Goal: Task Accomplishment & Management: Complete application form

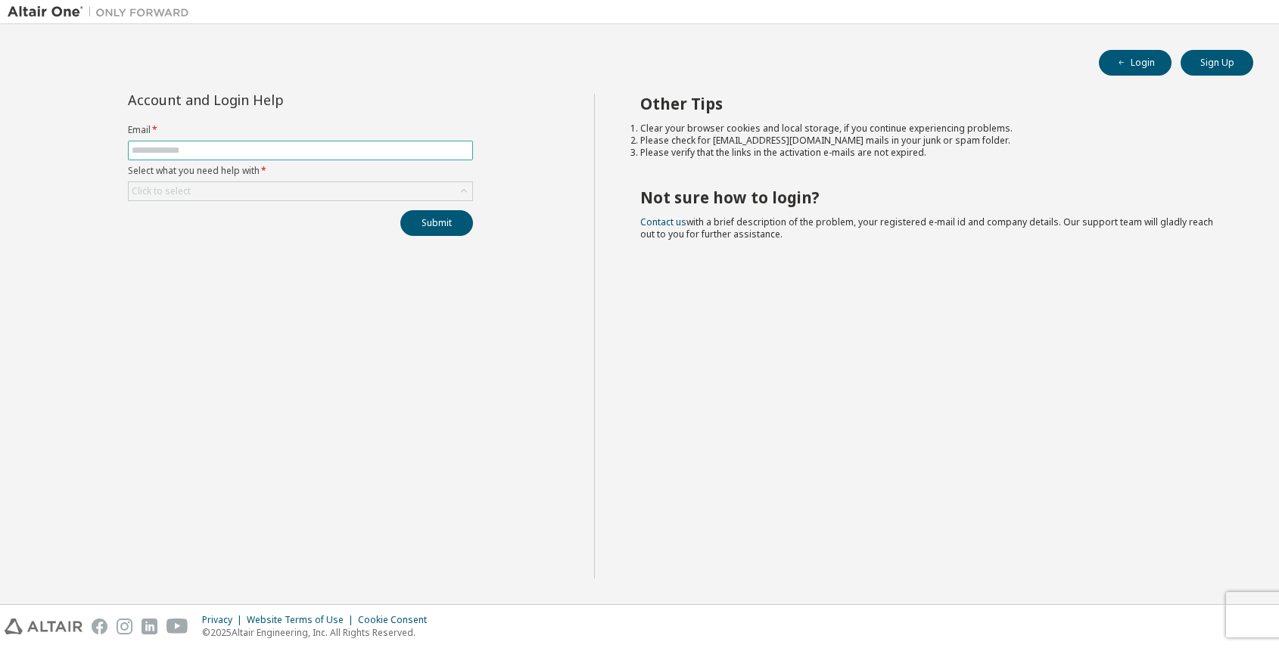
click at [258, 151] on input "text" at bounding box center [300, 151] width 337 height 12
type input "**********"
click at [334, 194] on div "Click to select" at bounding box center [300, 191] width 343 height 18
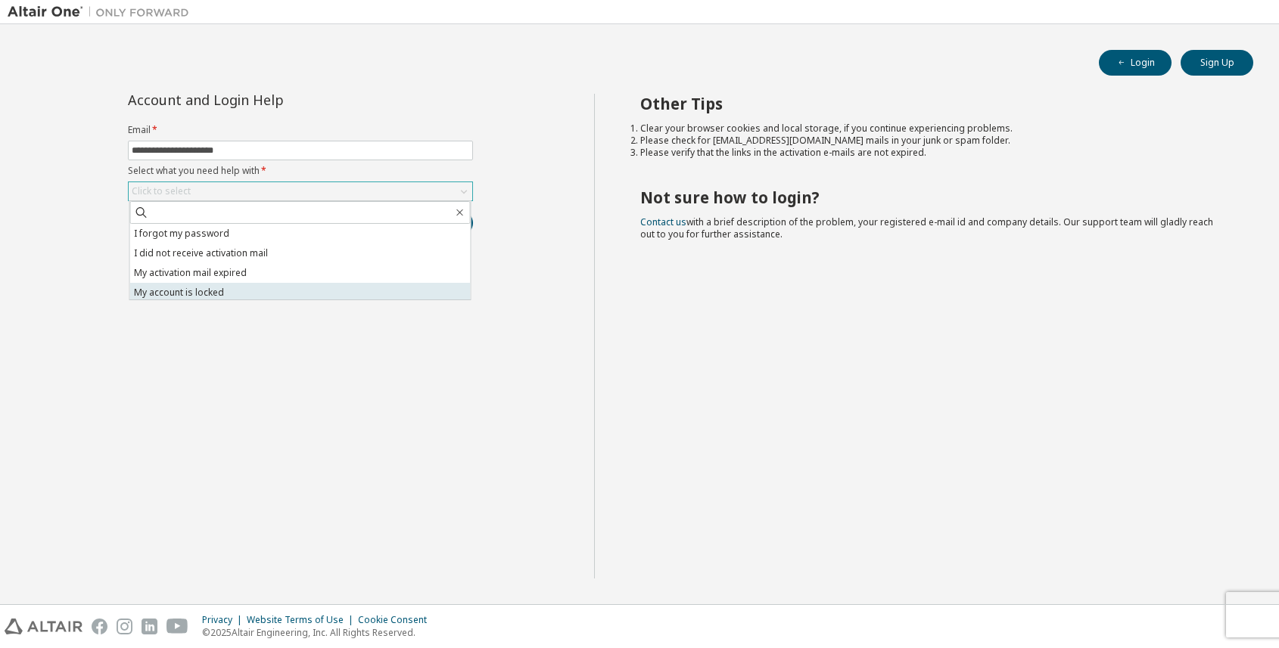
click at [294, 289] on li "My account is locked" at bounding box center [300, 293] width 340 height 20
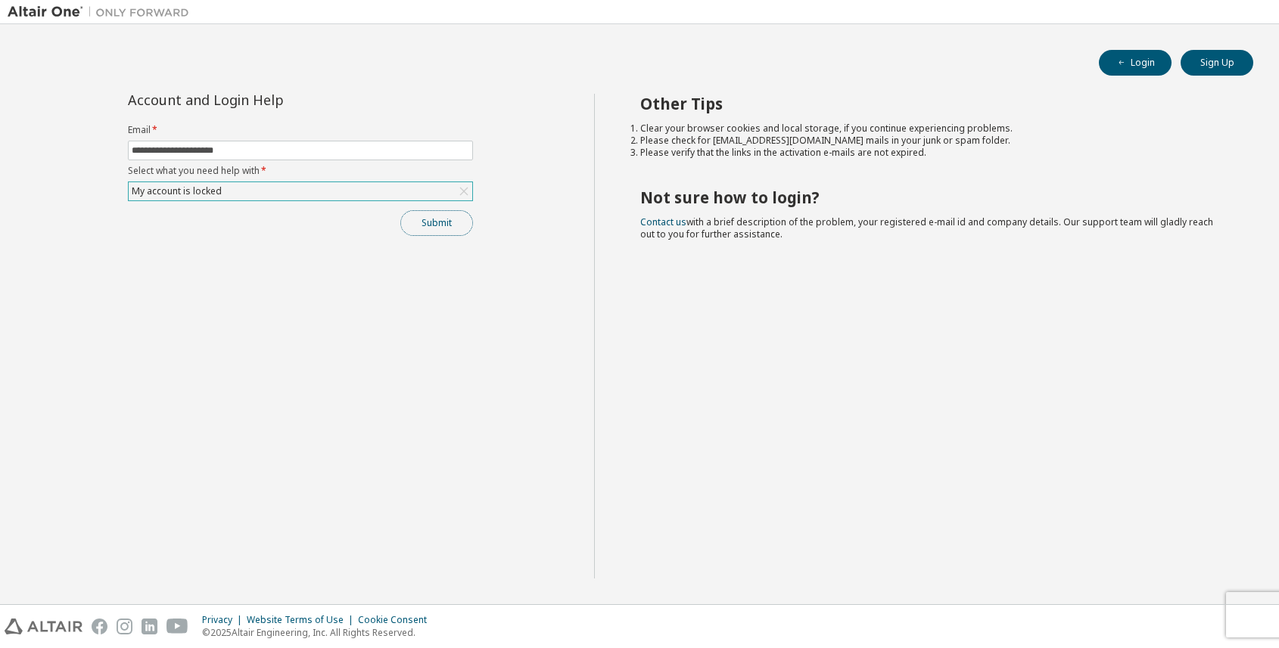
click at [440, 226] on button "Submit" at bounding box center [436, 223] width 73 height 26
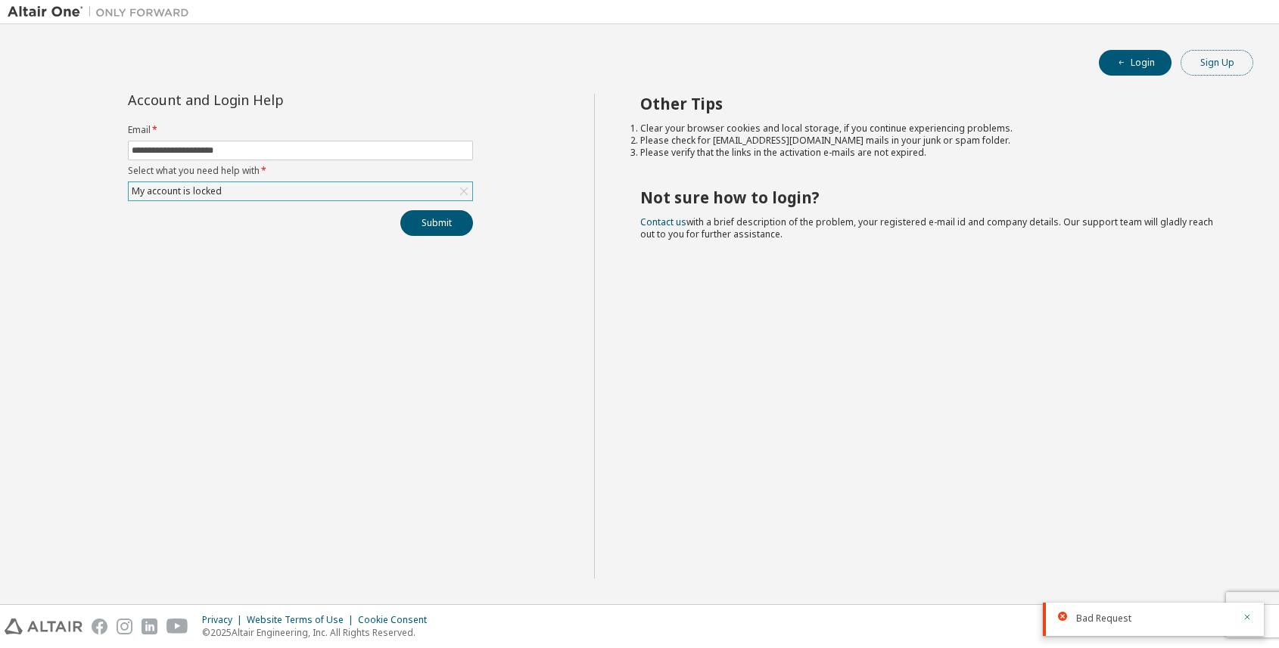
click at [1227, 66] on button "Sign Up" at bounding box center [1216, 63] width 73 height 26
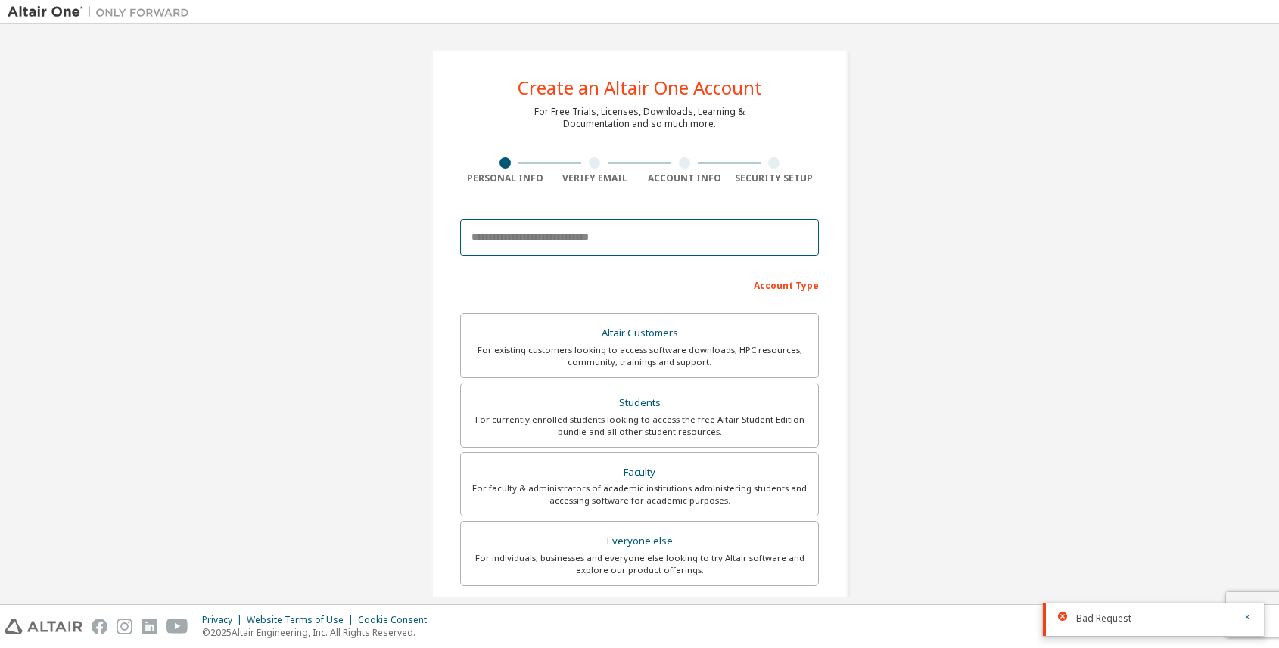
click at [545, 227] on input "email" at bounding box center [639, 237] width 359 height 36
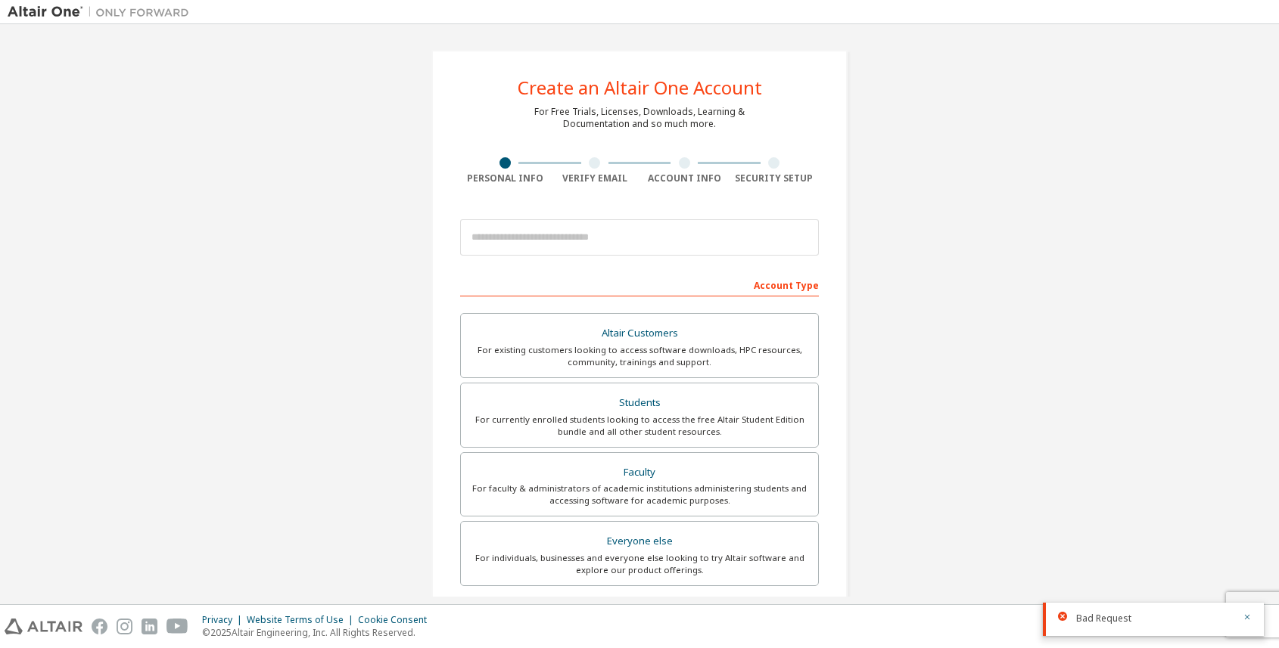
click at [577, 216] on div at bounding box center [639, 237] width 359 height 51
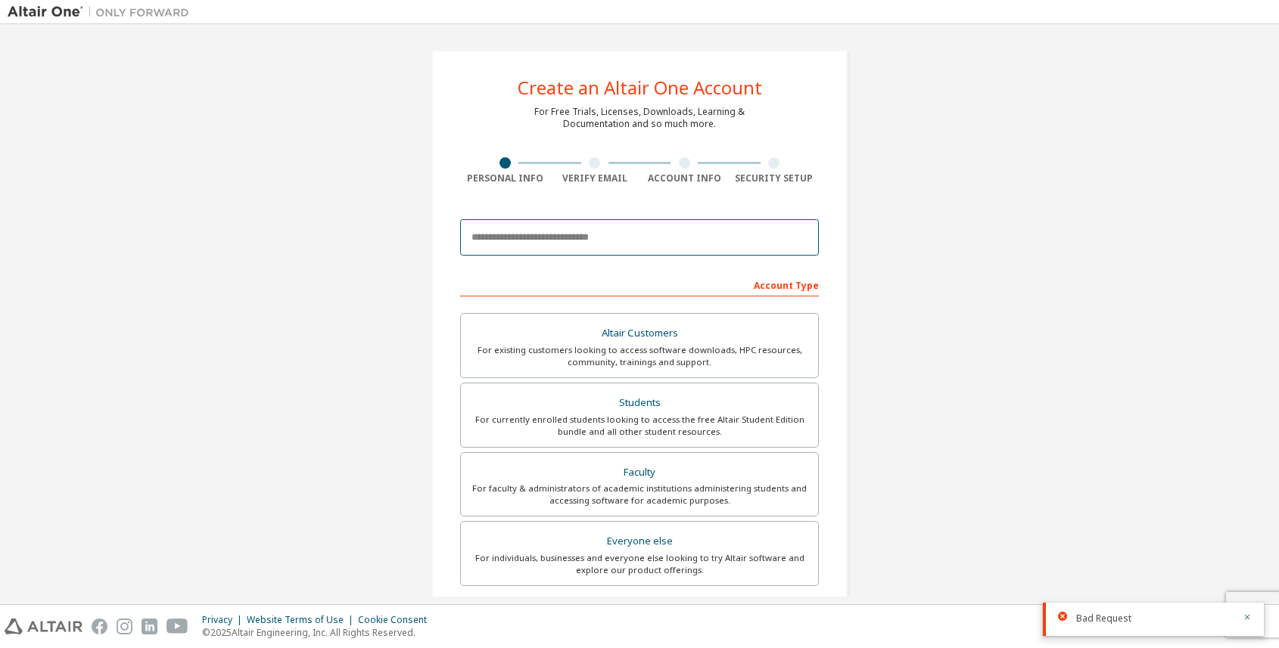
click at [580, 219] on input "email" at bounding box center [639, 237] width 359 height 36
click at [582, 228] on input "email" at bounding box center [639, 237] width 359 height 36
type input "**********"
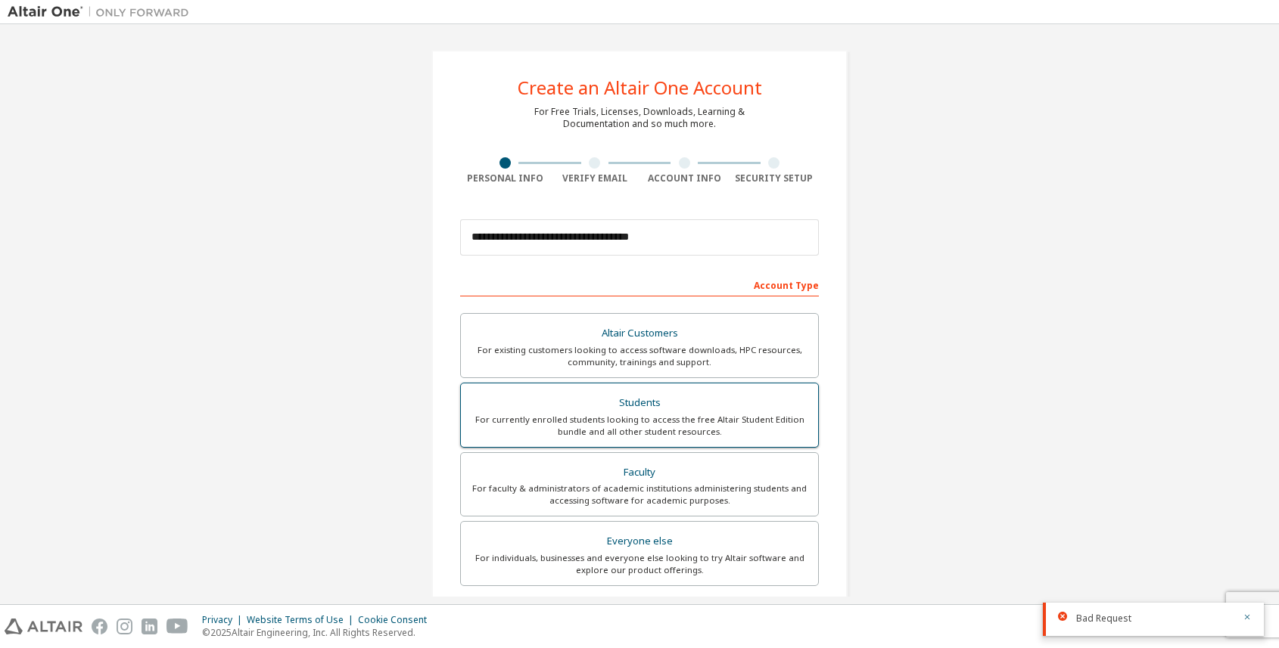
click at [713, 406] on div "Students" at bounding box center [639, 403] width 339 height 21
click at [760, 425] on div "For currently enrolled students looking to access the free Altair Student Editi…" at bounding box center [639, 426] width 339 height 24
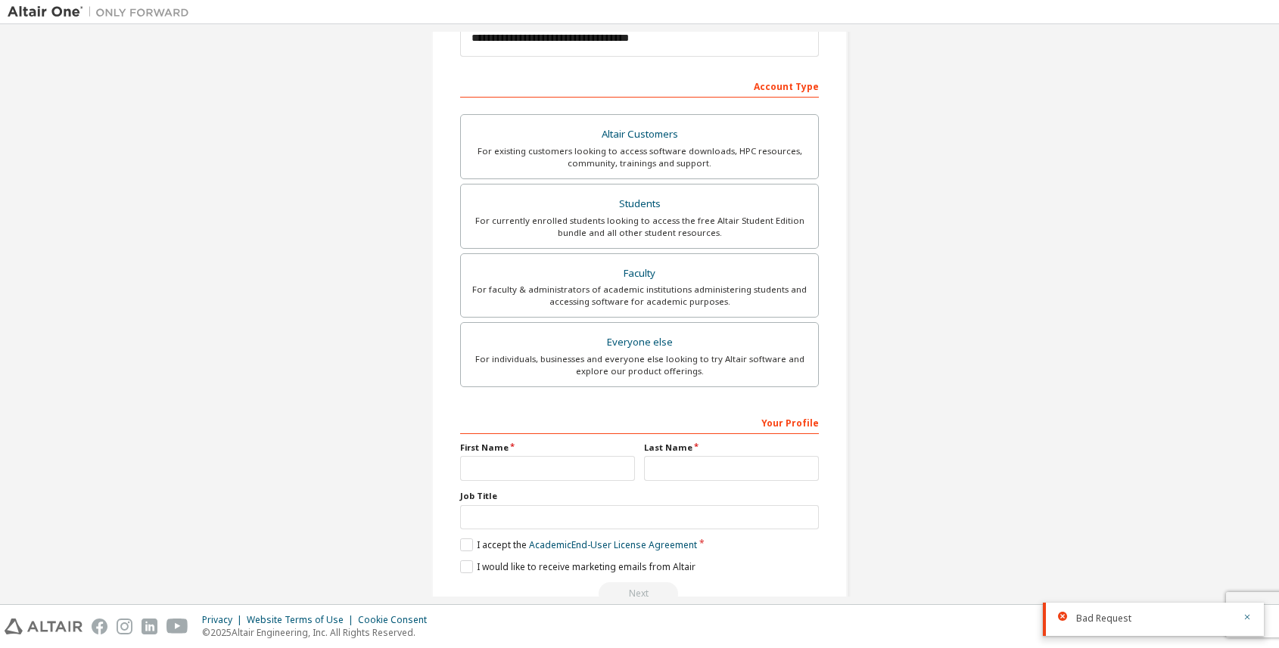
scroll to position [236, 0]
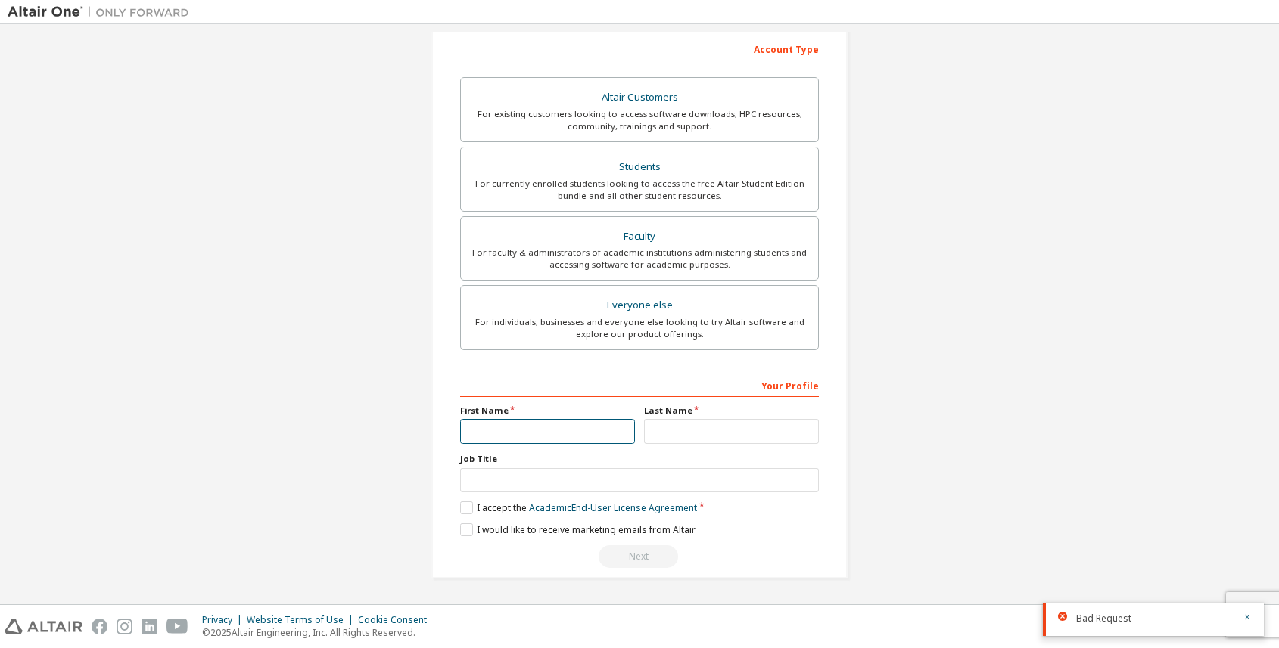
click at [558, 432] on input "text" at bounding box center [547, 431] width 175 height 25
type input "****"
type input "******"
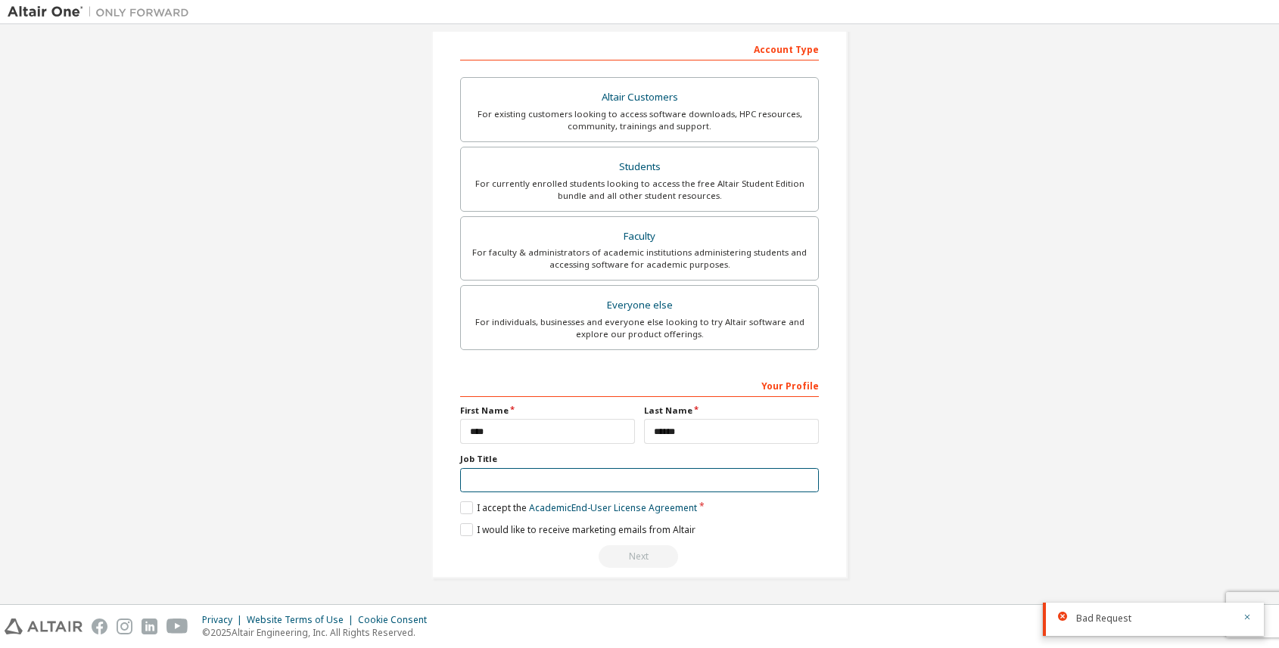
click at [612, 488] on input "text" at bounding box center [639, 480] width 359 height 25
click at [499, 511] on label "I accept the Academic End-User License Agreement" at bounding box center [578, 508] width 237 height 13
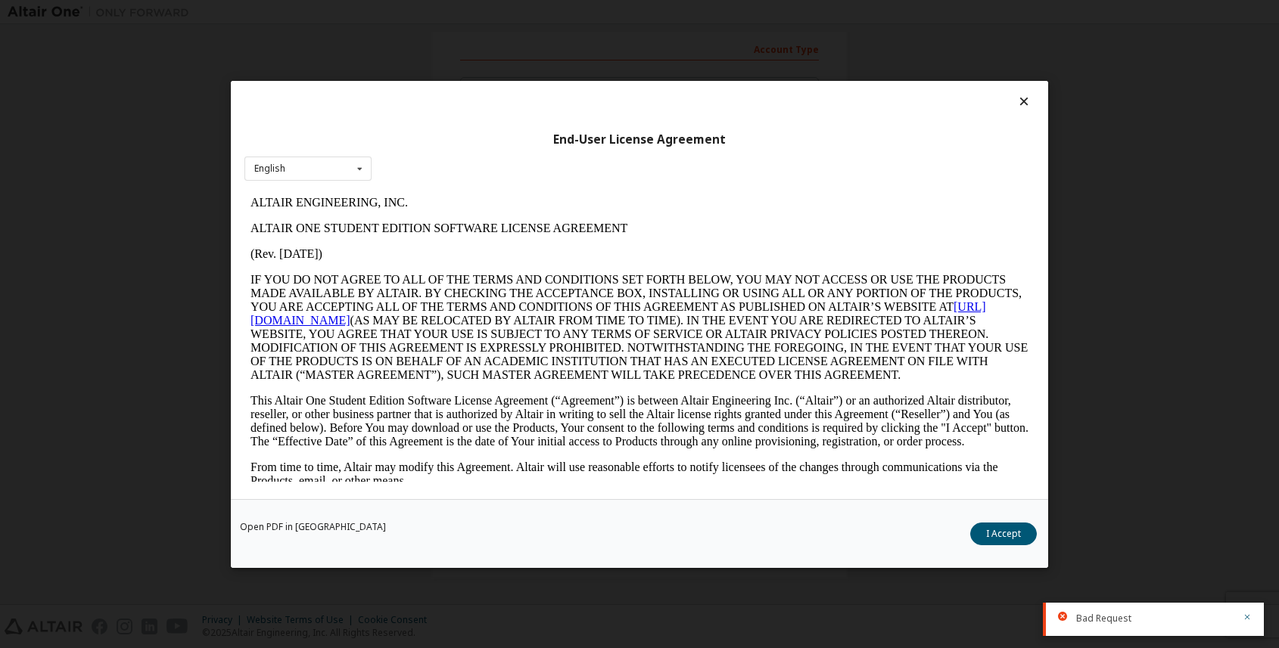
scroll to position [0, 0]
click at [997, 538] on button "I Accept" at bounding box center [1003, 533] width 67 height 23
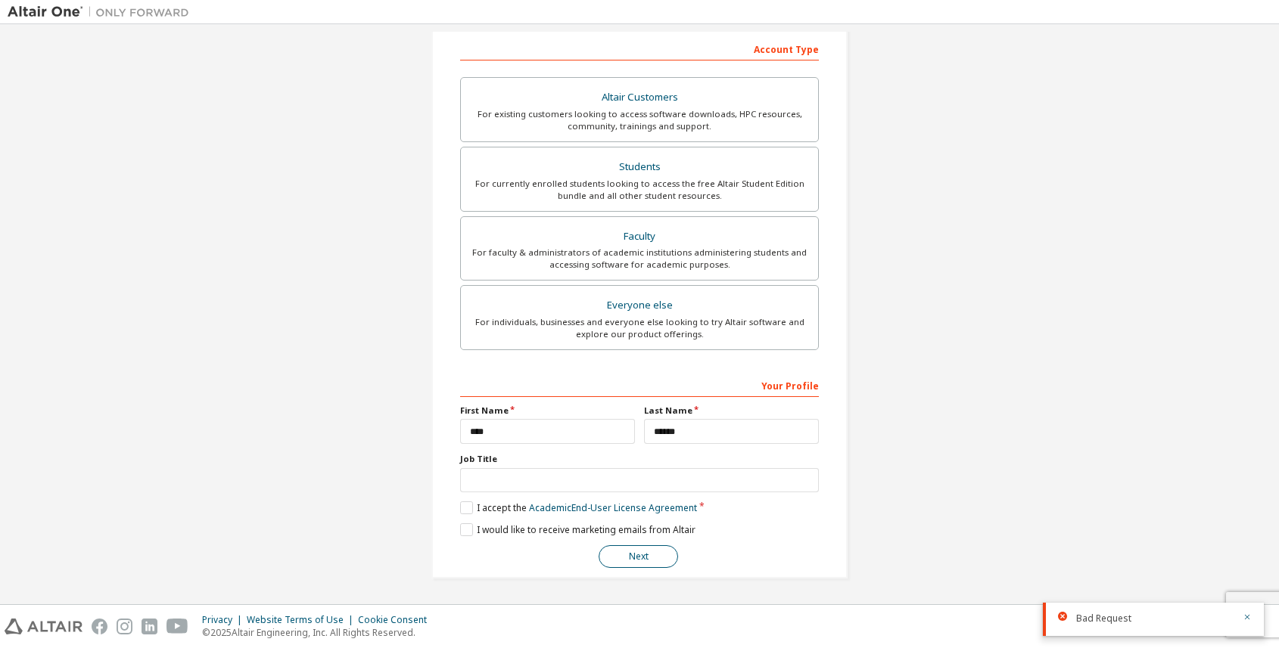
click at [620, 553] on button "Next" at bounding box center [637, 557] width 79 height 23
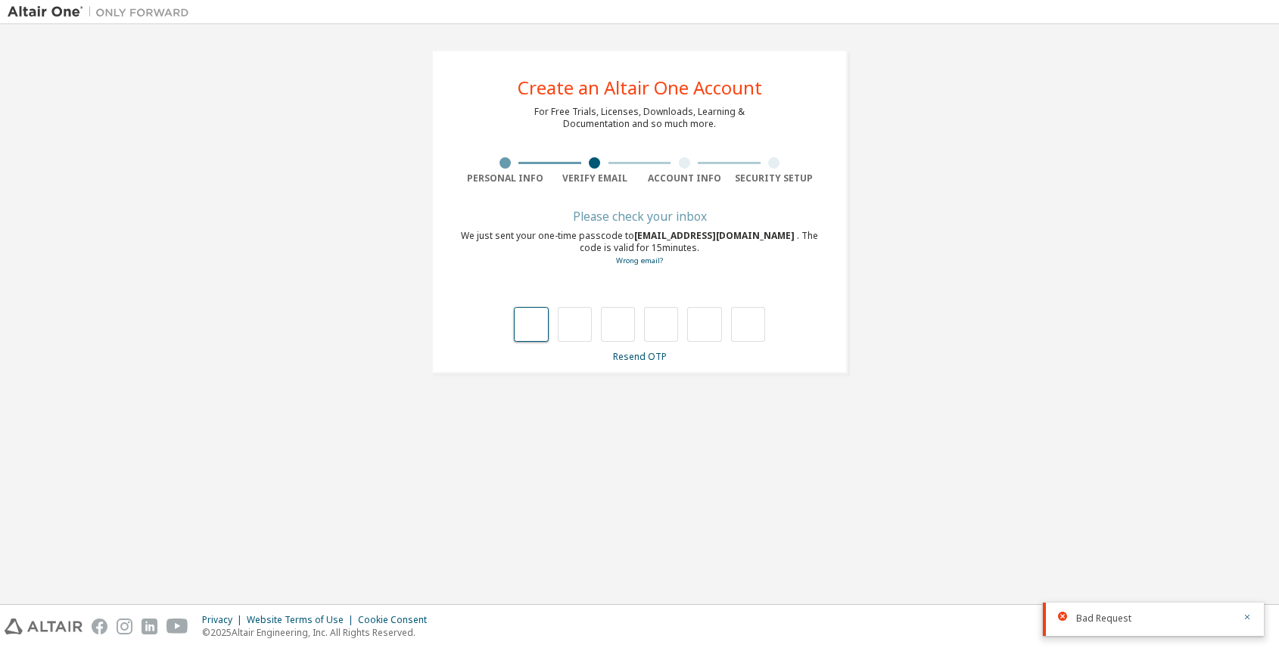
click at [533, 339] on input "text" at bounding box center [531, 324] width 34 height 35
type input "*"
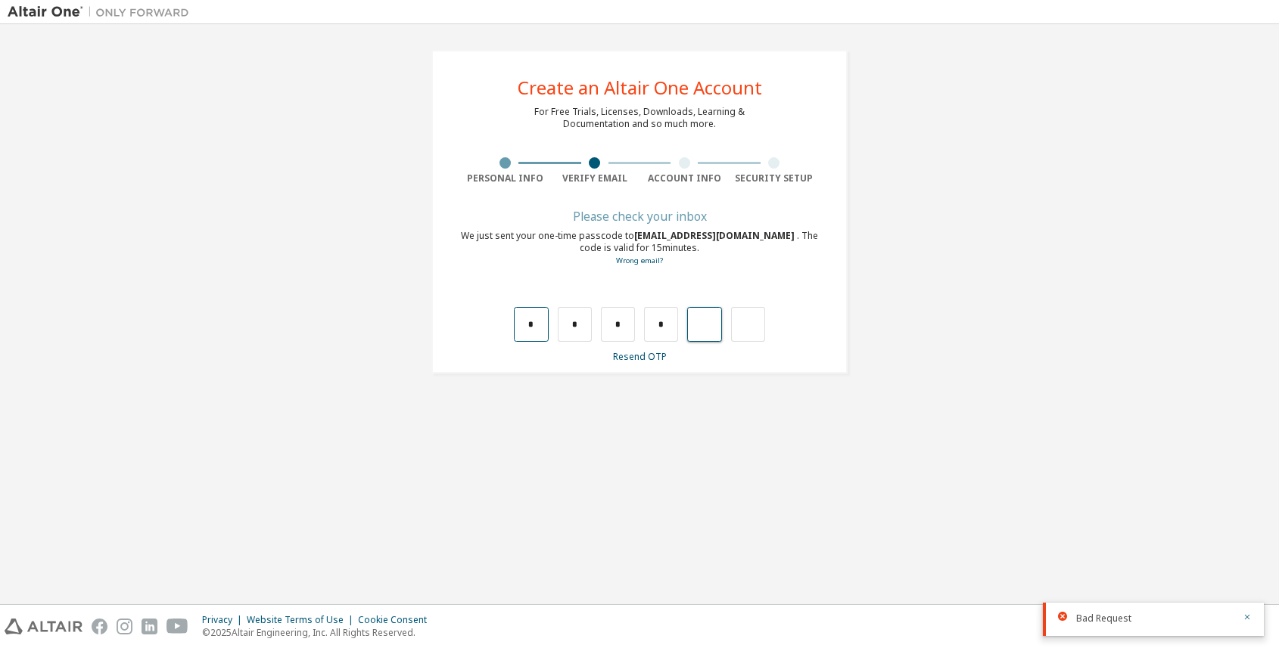
type input "*"
